Goal: Task Accomplishment & Management: Manage account settings

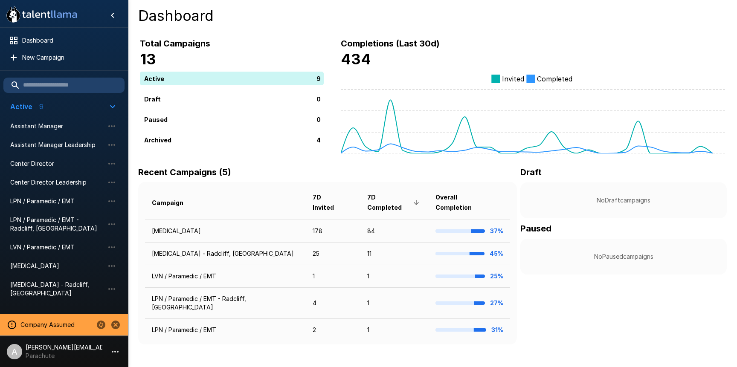
click at [84, 352] on p "Parachute" at bounding box center [64, 356] width 77 height 9
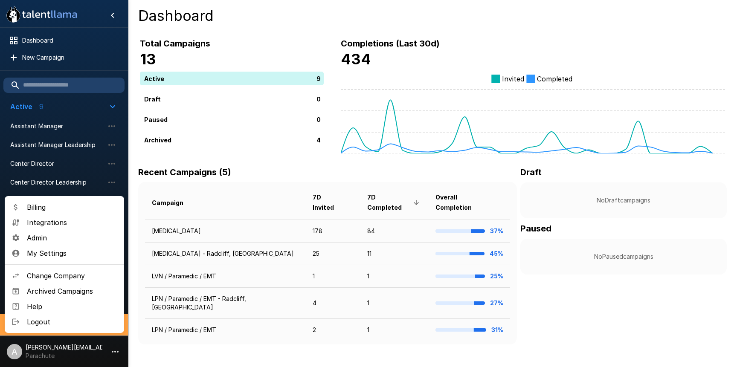
drag, startPoint x: 688, startPoint y: 156, endPoint x: 704, endPoint y: 150, distance: 17.3
click at [690, 156] on div at bounding box center [368, 183] width 737 height 367
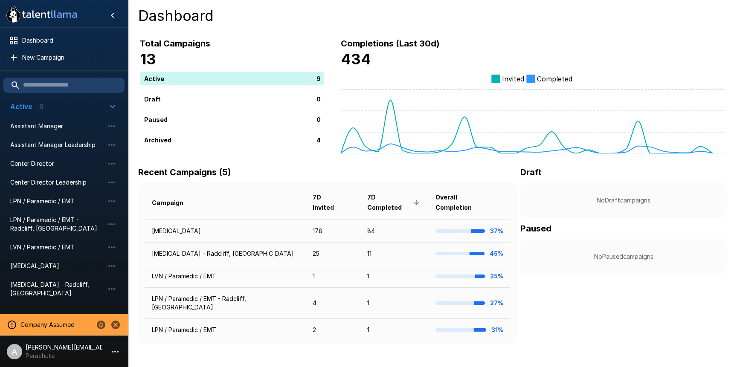
click at [80, 354] on p "Parachute" at bounding box center [64, 356] width 77 height 9
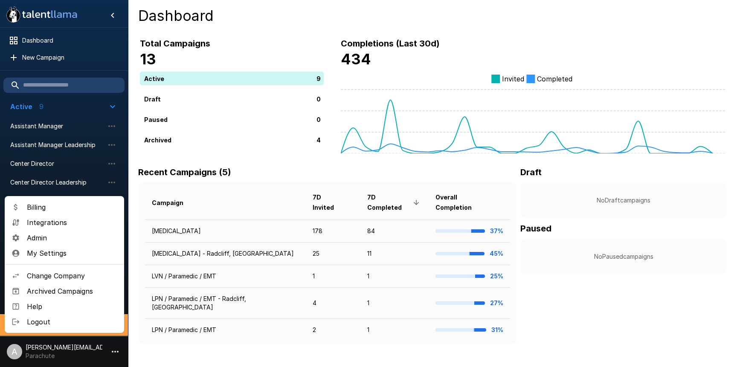
click at [65, 210] on span "Billing" at bounding box center [72, 207] width 90 height 10
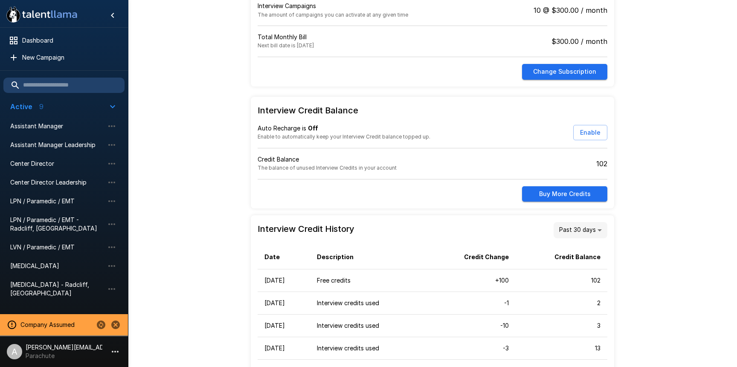
scroll to position [62, 0]
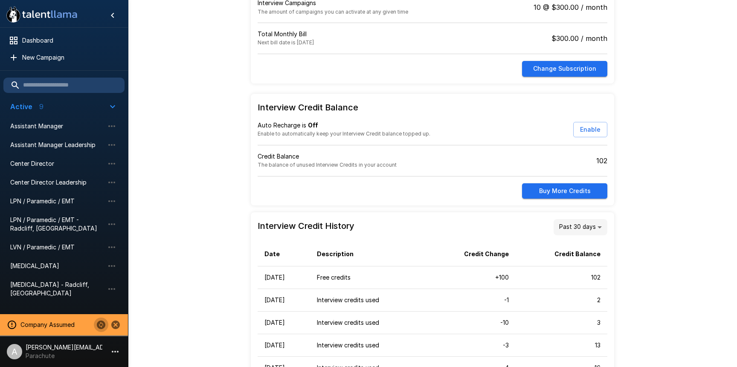
click at [101, 327] on icon "Change to another company" at bounding box center [101, 325] width 10 height 10
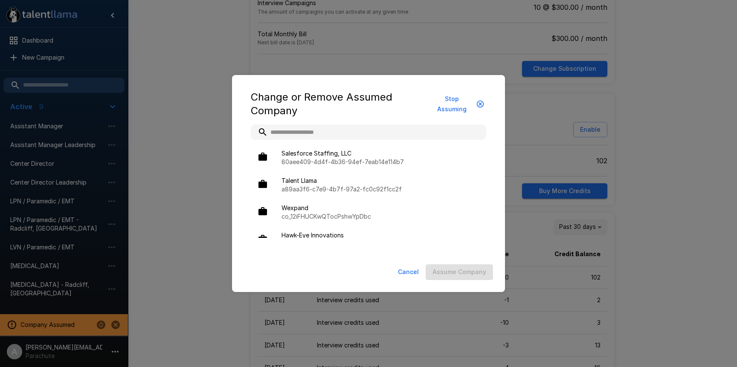
click at [310, 132] on input "text" at bounding box center [368, 132] width 235 height 15
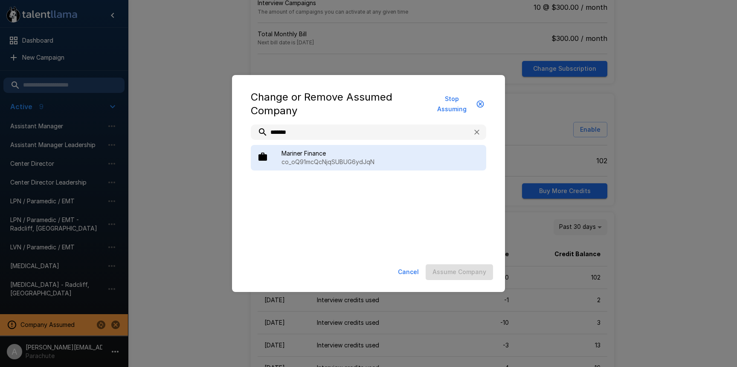
type input "*******"
click at [348, 155] on span "Mariner Finance" at bounding box center [380, 153] width 198 height 9
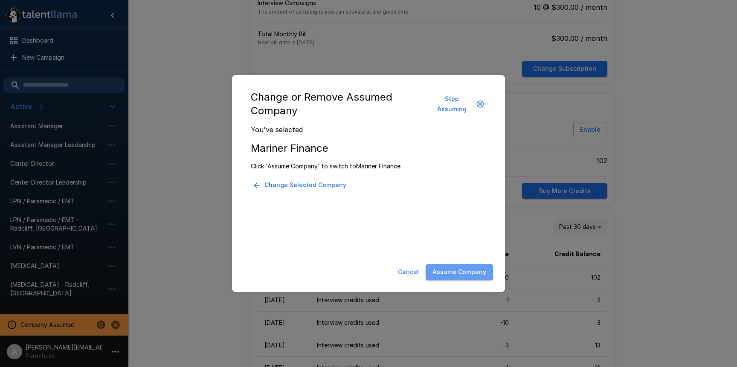
click at [443, 268] on button "Assume Company" at bounding box center [459, 272] width 67 height 16
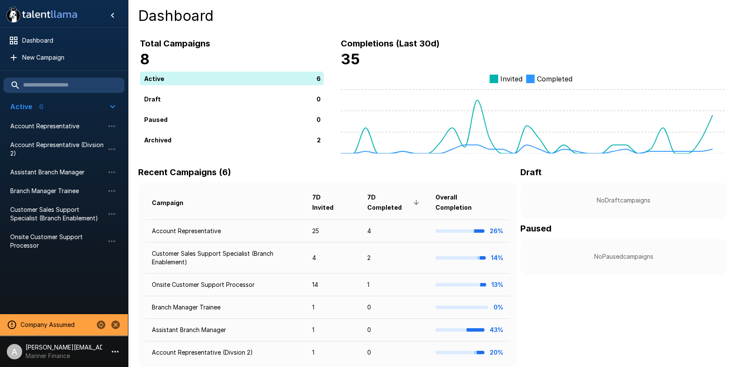
click at [84, 350] on p "[PERSON_NAME][EMAIL_ADDRESS][DOMAIN_NAME]" at bounding box center [64, 347] width 77 height 9
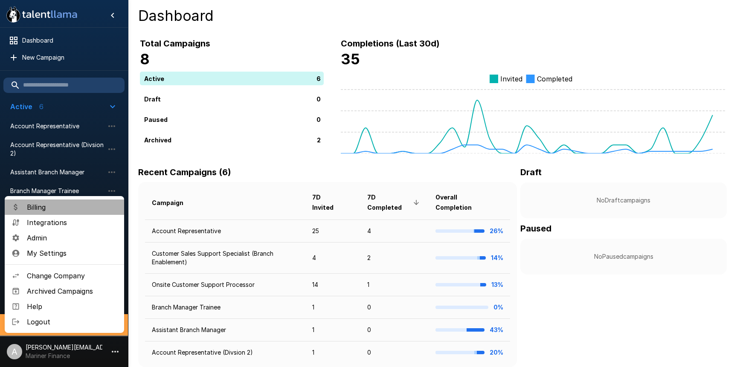
click at [71, 209] on span "Billing" at bounding box center [72, 207] width 90 height 10
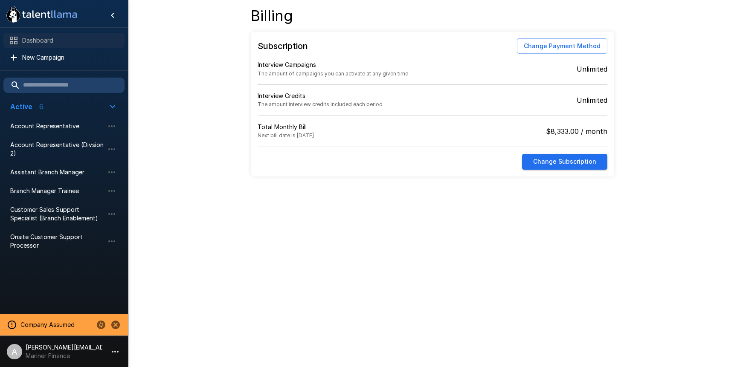
click at [37, 37] on span "Dashboard" at bounding box center [70, 40] width 96 height 9
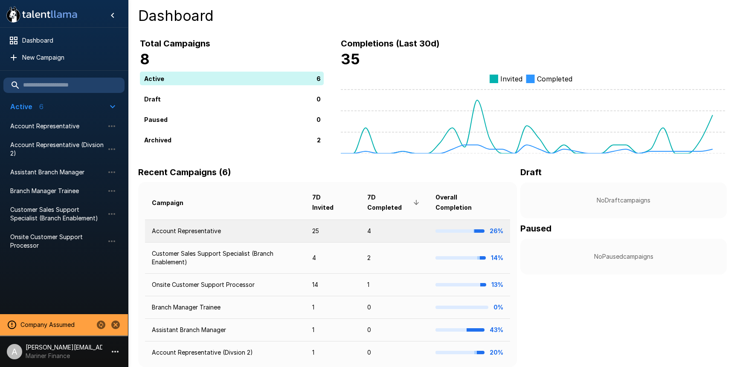
click at [262, 232] on td "Account Representative" at bounding box center [225, 231] width 160 height 23
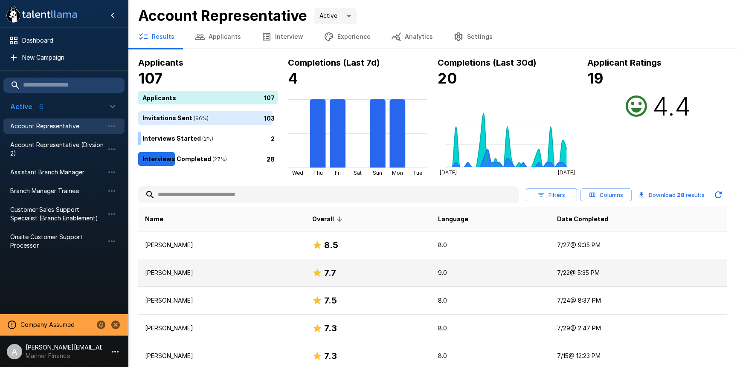
click at [279, 273] on p "[PERSON_NAME]" at bounding box center [222, 273] width 154 height 9
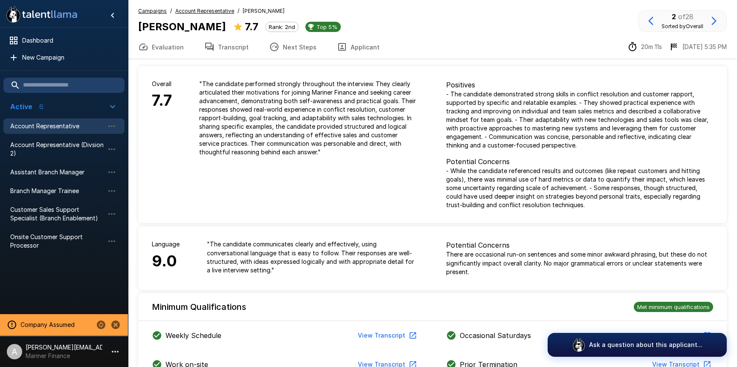
click at [202, 12] on u "Account Representative" at bounding box center [204, 11] width 59 height 6
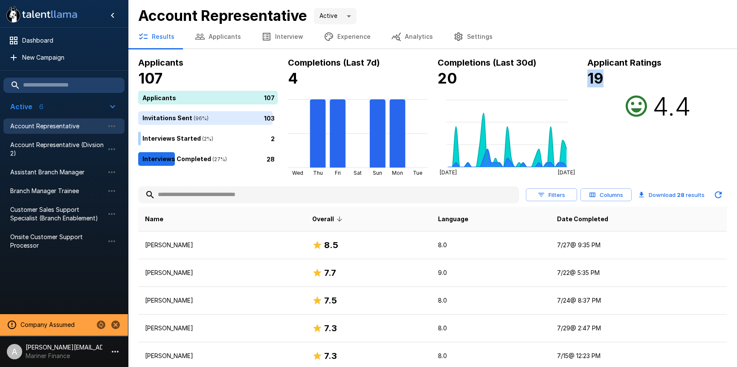
drag, startPoint x: 610, startPoint y: 81, endPoint x: 636, endPoint y: 84, distance: 25.8
click at [635, 84] on h4 "19" at bounding box center [656, 79] width 139 height 18
click at [636, 84] on h4 "19" at bounding box center [656, 79] width 139 height 18
click at [354, 36] on button "Experience" at bounding box center [346, 37] width 67 height 24
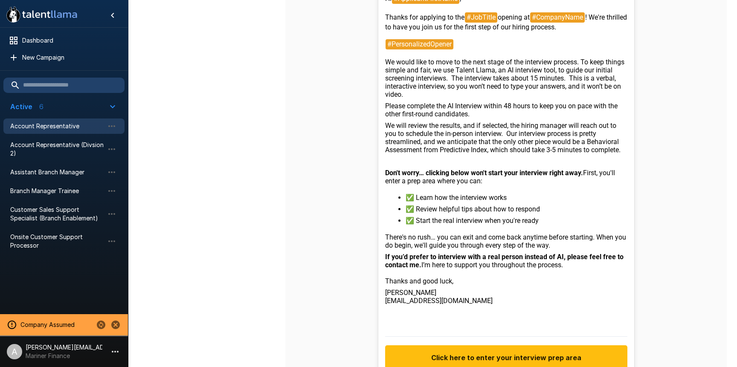
scroll to position [342, 0]
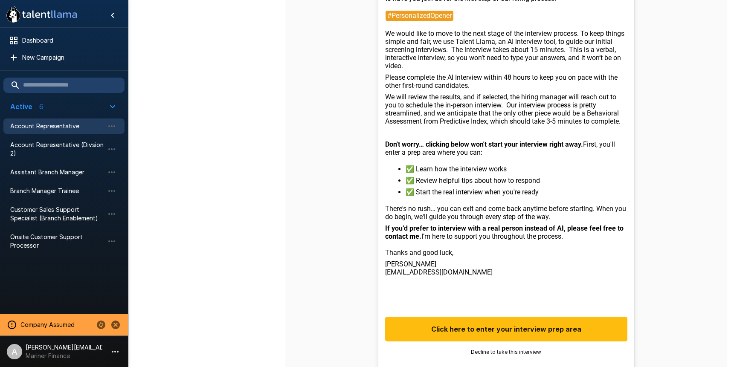
click at [73, 351] on p "[PERSON_NAME][EMAIL_ADDRESS][DOMAIN_NAME]" at bounding box center [64, 347] width 77 height 9
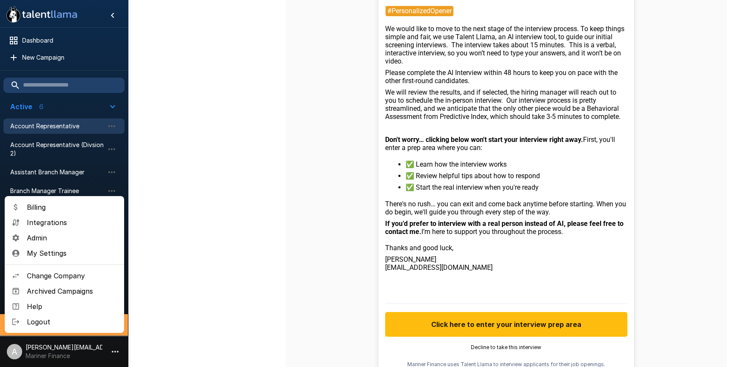
click at [59, 238] on span "Admin" at bounding box center [72, 238] width 90 height 10
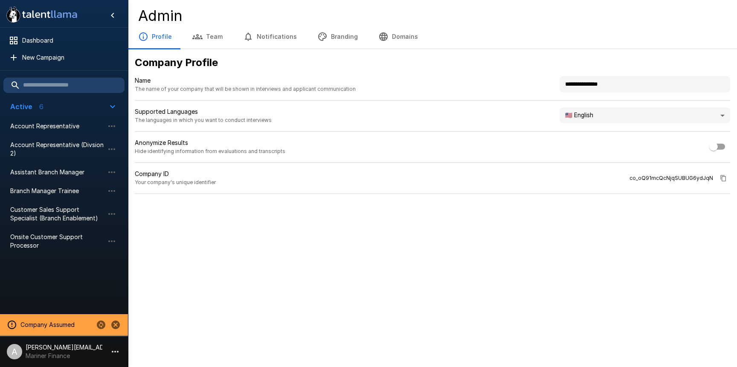
click at [346, 39] on button "Branding" at bounding box center [337, 37] width 61 height 24
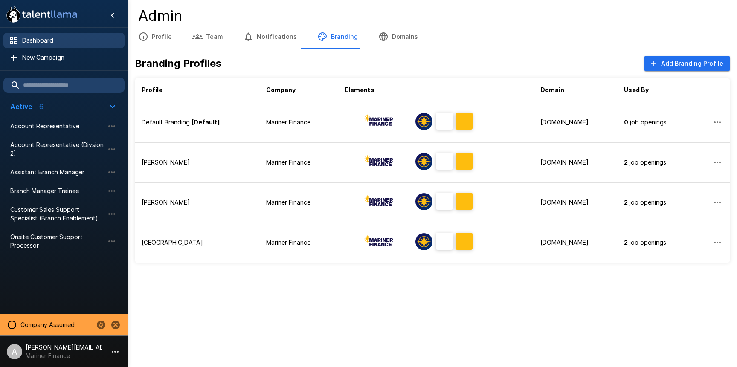
click at [57, 41] on span "Dashboard" at bounding box center [70, 40] width 96 height 9
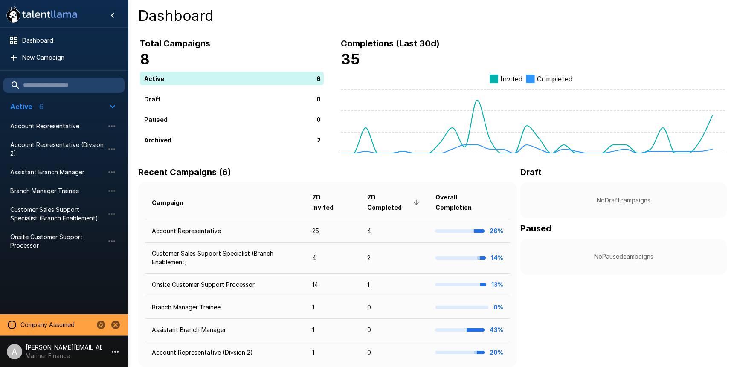
click at [82, 357] on p "Mariner Finance" at bounding box center [64, 356] width 77 height 9
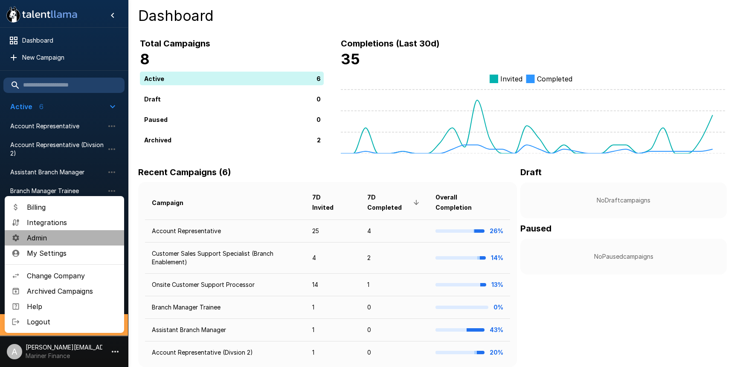
click at [67, 238] on span "Admin" at bounding box center [72, 238] width 90 height 10
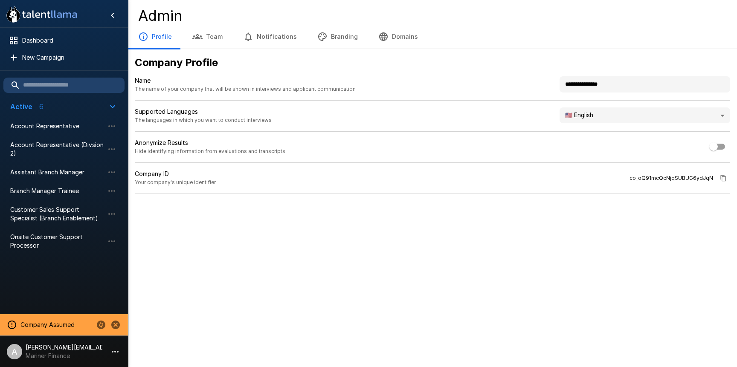
click at [327, 40] on button "Branding" at bounding box center [337, 37] width 61 height 24
